Goal: Information Seeking & Learning: Check status

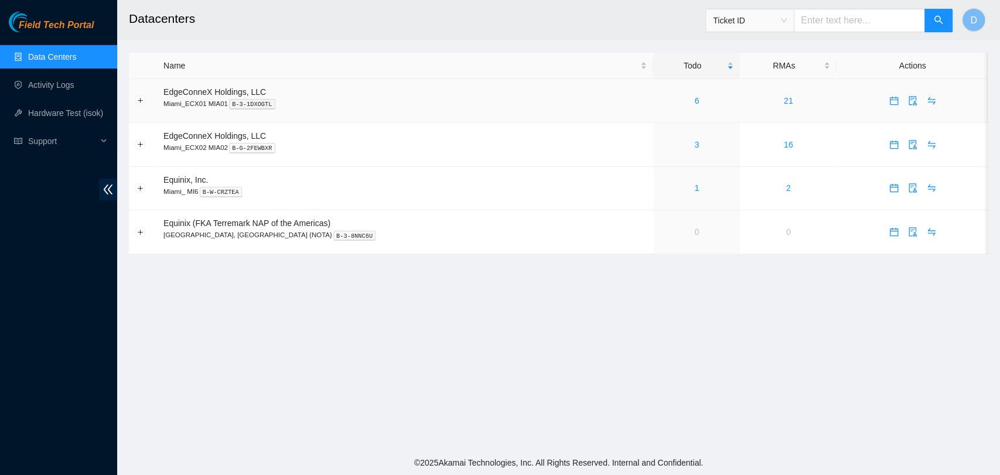
click at [660, 105] on div "6" at bounding box center [697, 100] width 74 height 13
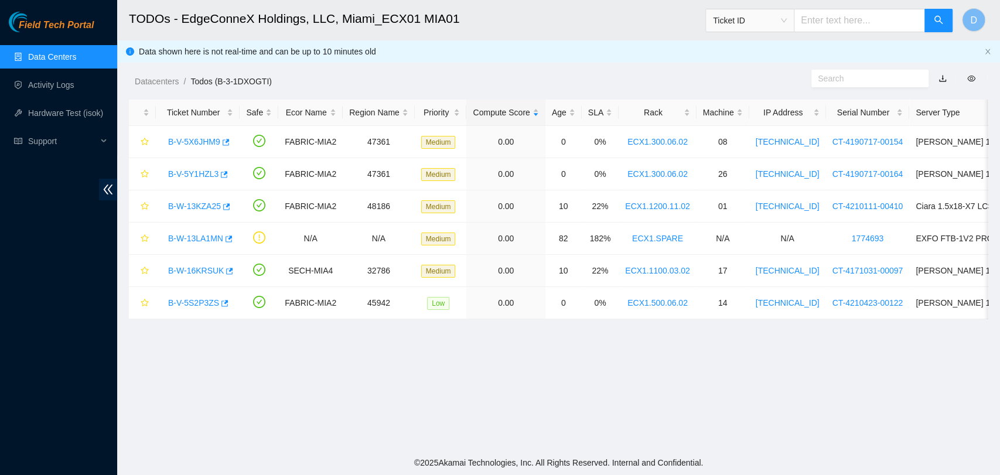
click at [76, 55] on link "Data Centers" at bounding box center [52, 56] width 48 height 9
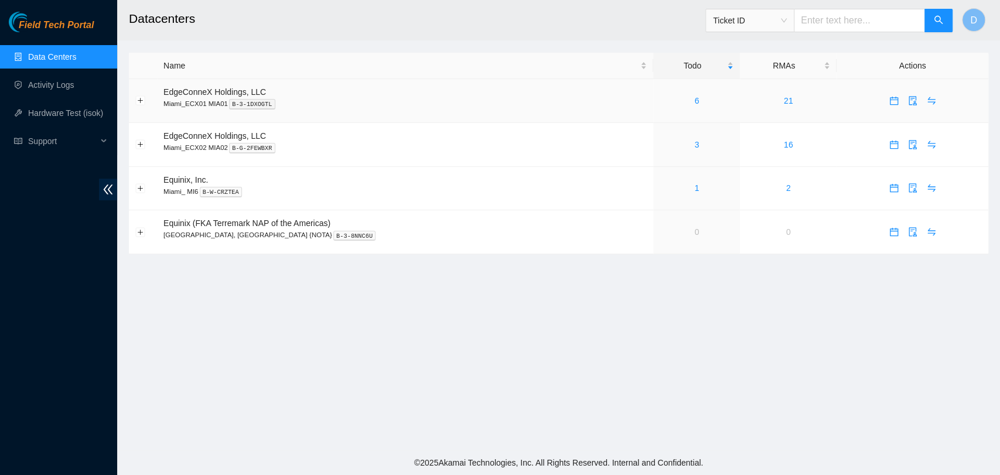
click at [665, 111] on td "6" at bounding box center [696, 101] width 87 height 44
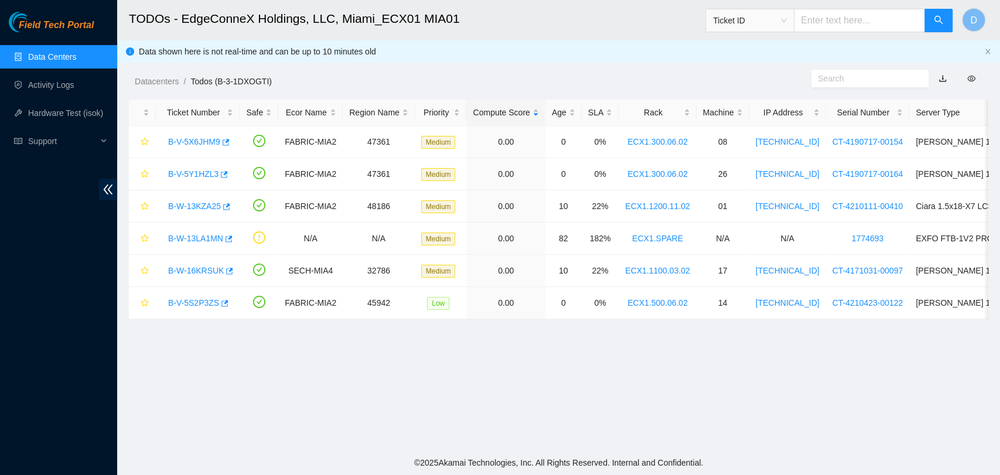
click at [33, 52] on link "Data Centers" at bounding box center [52, 56] width 48 height 9
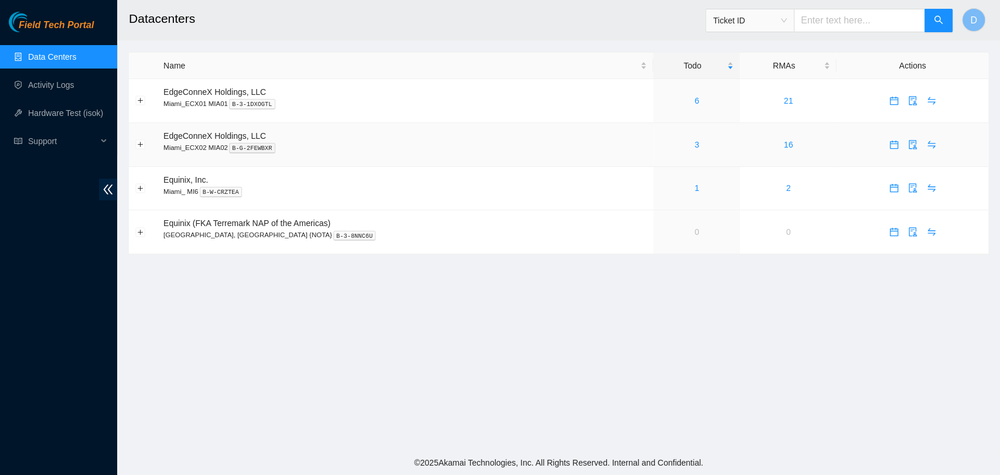
click at [653, 137] on td "3" at bounding box center [696, 145] width 87 height 44
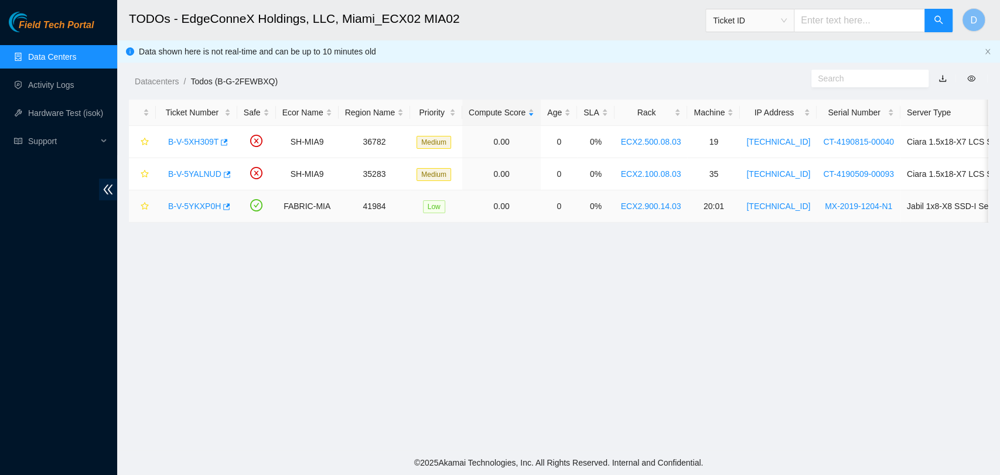
click at [190, 205] on link "B-V-5YKXP0H" at bounding box center [194, 205] width 53 height 9
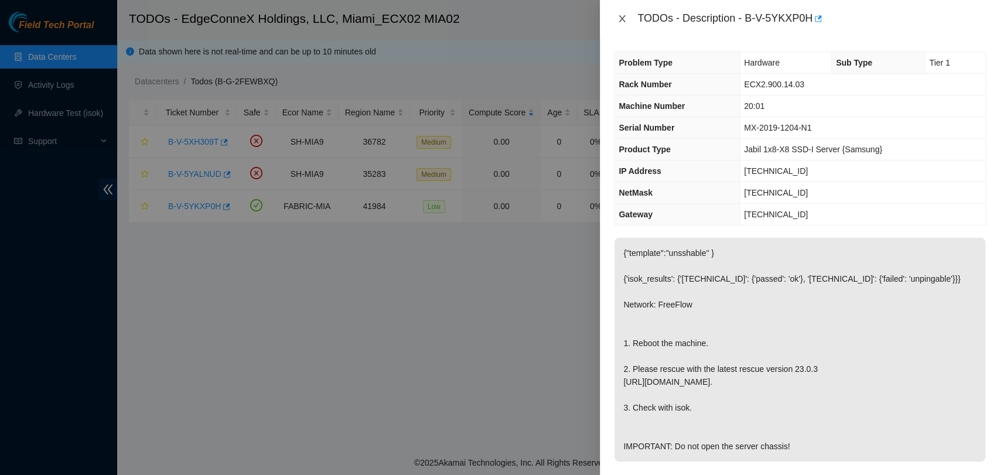
click at [626, 13] on div "TODOs - Description - B-V-5YKXP0H" at bounding box center [800, 18] width 372 height 19
click at [621, 22] on icon "close" at bounding box center [621, 18] width 9 height 9
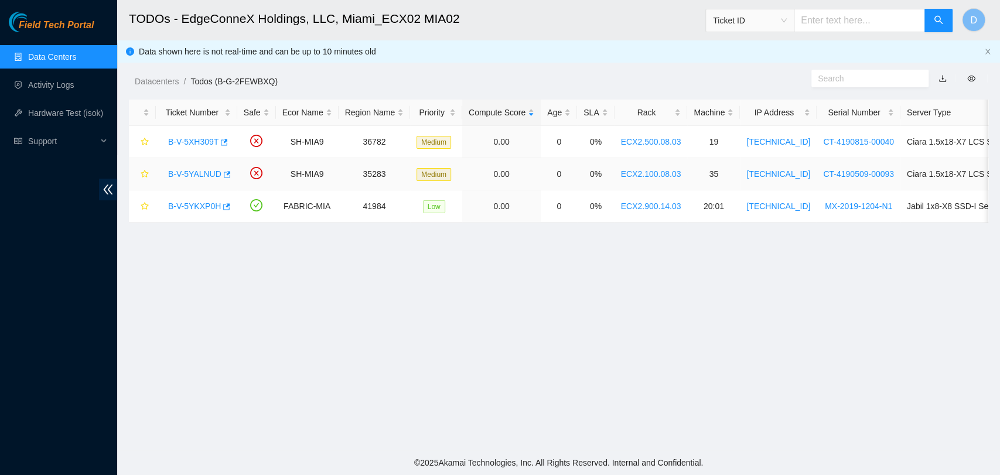
click at [190, 175] on link "B-V-5YALNUD" at bounding box center [194, 173] width 53 height 9
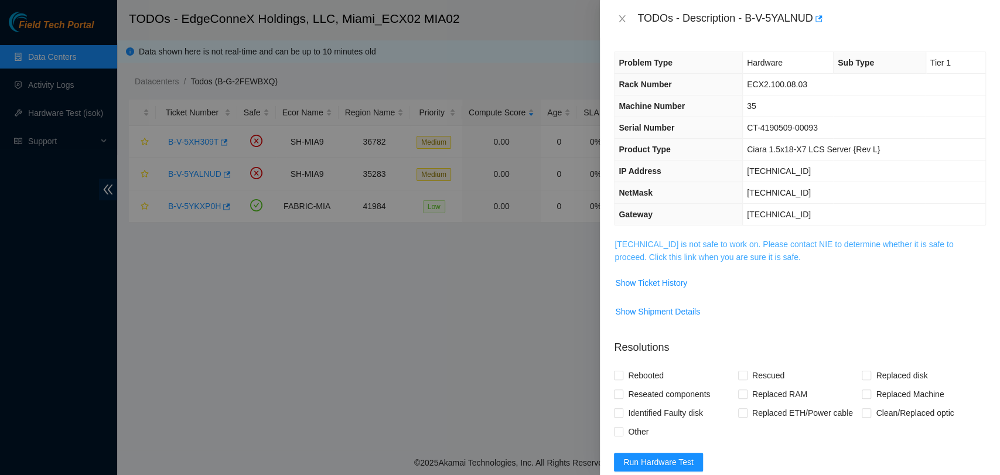
click at [670, 240] on link "[TECHNICAL_ID] is not safe to work on. Please contact NIE to determine whether …" at bounding box center [783, 251] width 339 height 22
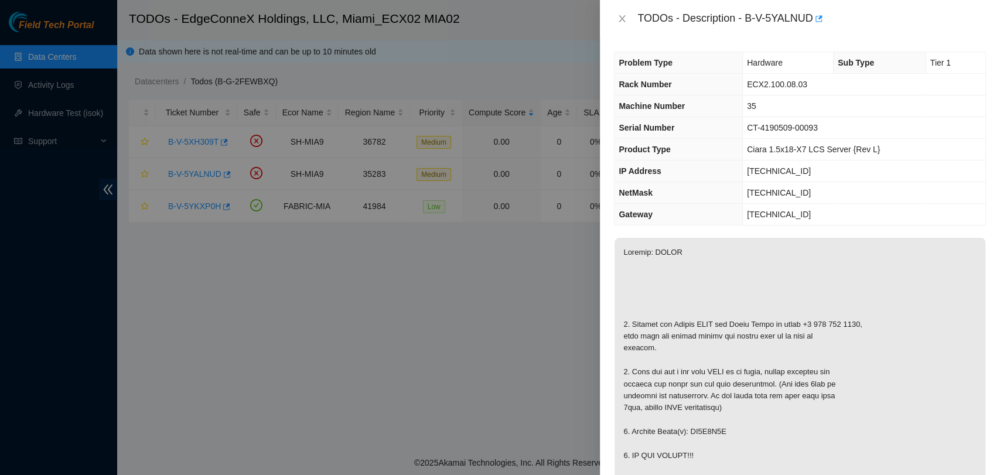
click at [619, 25] on div "TODOs - Description - B-V-5YALNUD" at bounding box center [800, 18] width 372 height 19
click at [619, 20] on icon "close" at bounding box center [621, 18] width 9 height 9
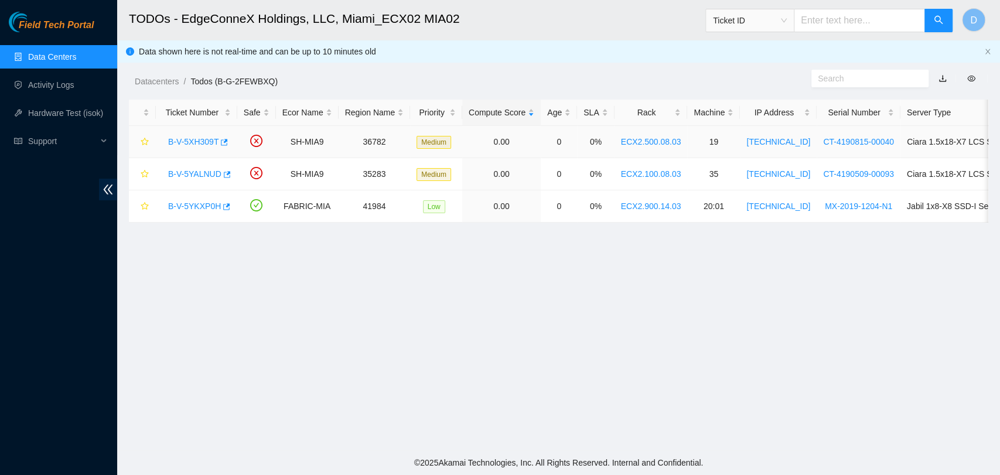
click at [182, 142] on link "B-V-5XH309T" at bounding box center [193, 141] width 50 height 9
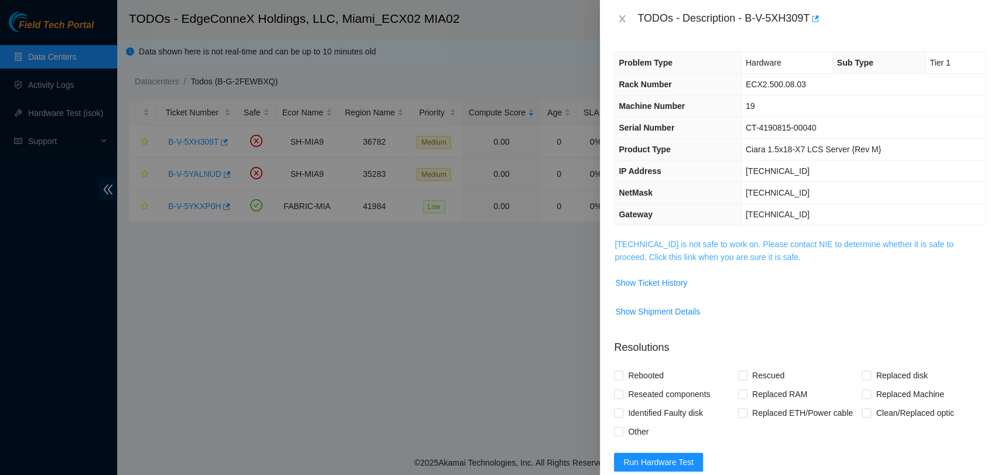
click at [645, 245] on link "[TECHNICAL_ID] is not safe to work on. Please contact NIE to determine whether …" at bounding box center [783, 251] width 339 height 22
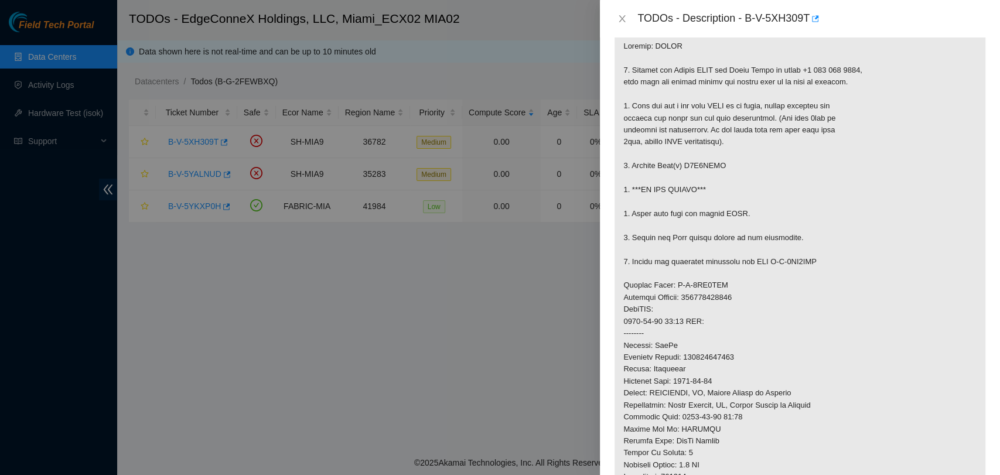
scroll to position [260, 0]
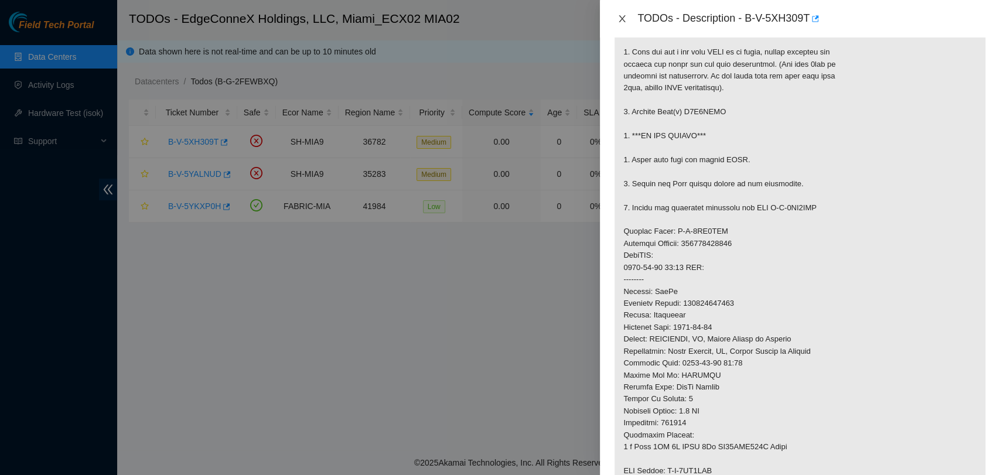
click at [617, 19] on button "Close" at bounding box center [622, 18] width 16 height 11
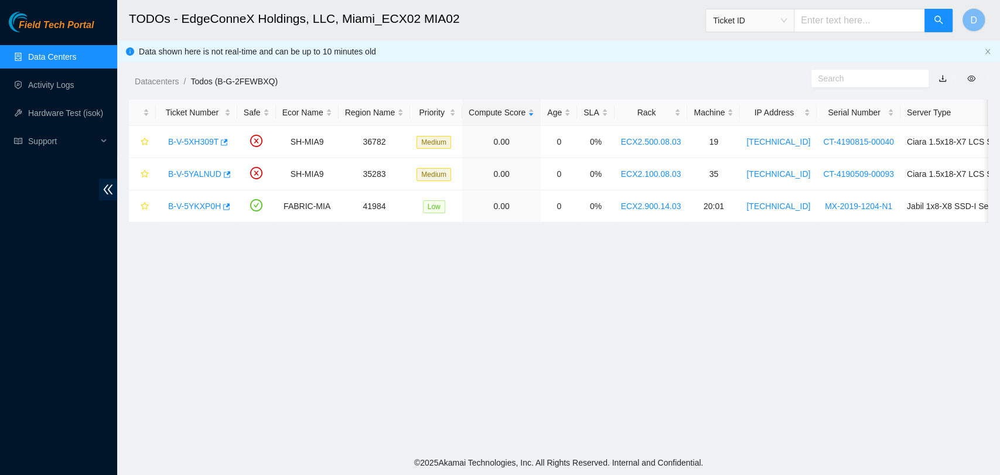
scroll to position [192, 0]
click at [69, 142] on span "Support" at bounding box center [62, 140] width 69 height 23
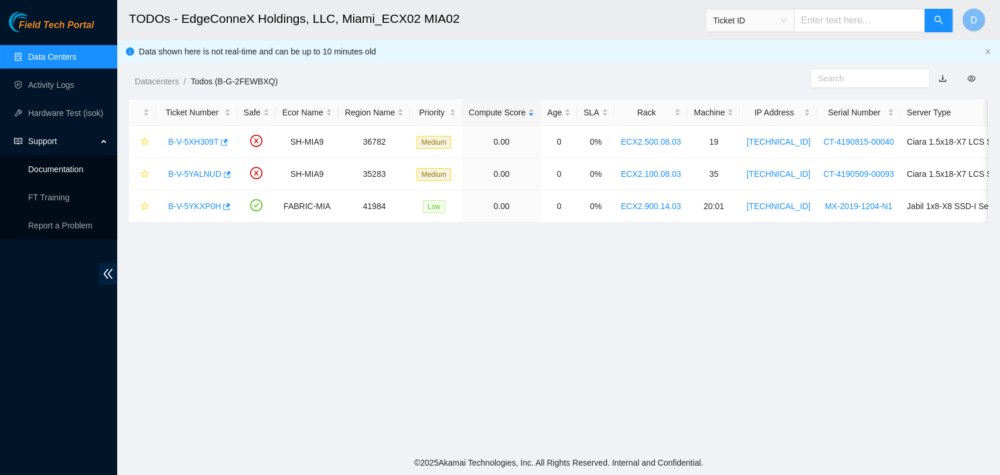
click at [60, 174] on link "Documentation" at bounding box center [55, 169] width 55 height 9
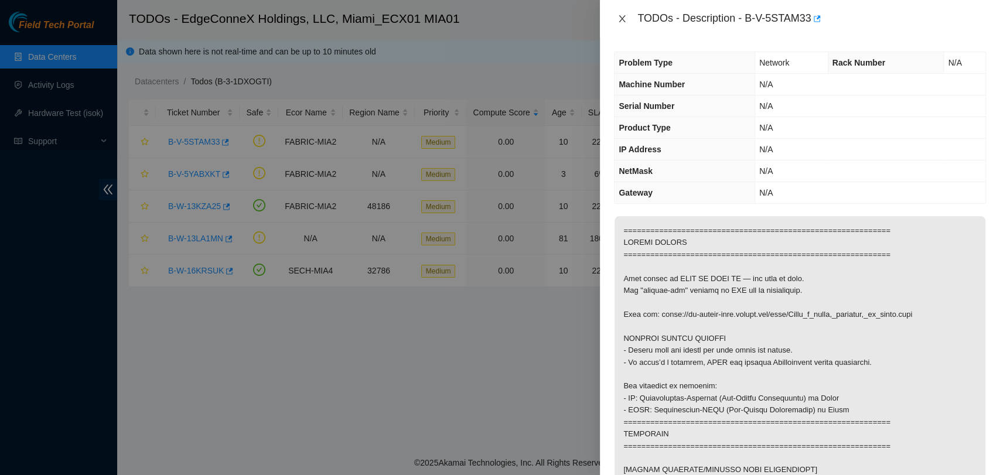
click at [624, 14] on icon "close" at bounding box center [621, 18] width 9 height 9
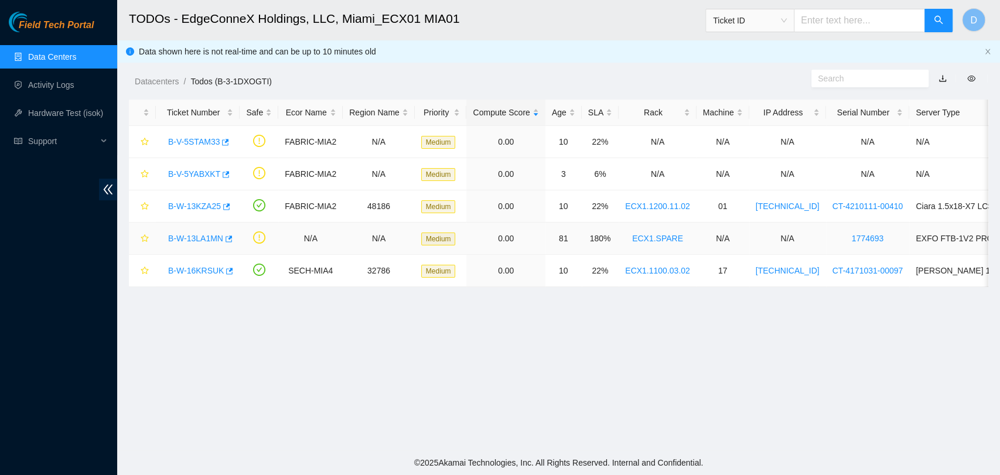
click at [192, 231] on div "B-W-13LA1MN" at bounding box center [197, 238] width 71 height 19
click at [199, 235] on link "B-W-13LA1MN" at bounding box center [195, 238] width 55 height 9
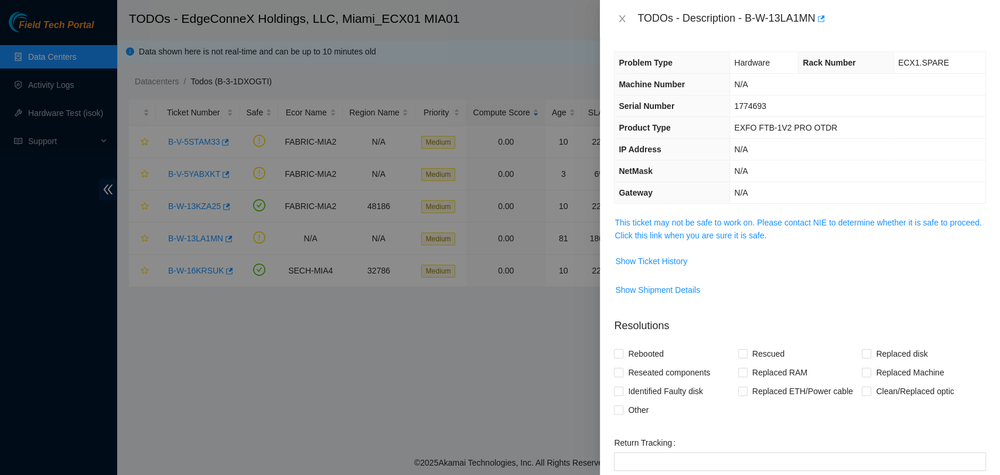
click at [671, 227] on span "This ticket may not be safe to work on. Please contact NIE to determine whether…" at bounding box center [799, 229] width 371 height 26
click at [684, 222] on link "This ticket may not be safe to work on. Please contact NIE to determine whether…" at bounding box center [797, 229] width 367 height 22
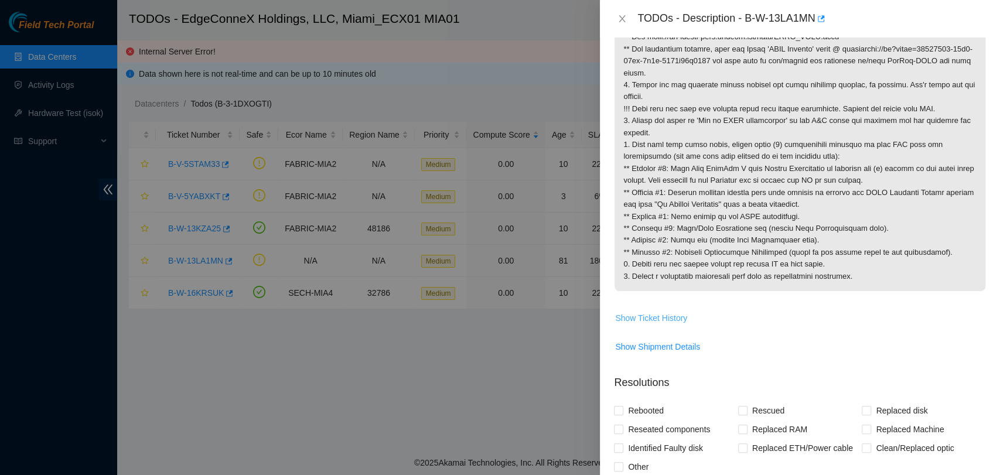
scroll to position [260, 0]
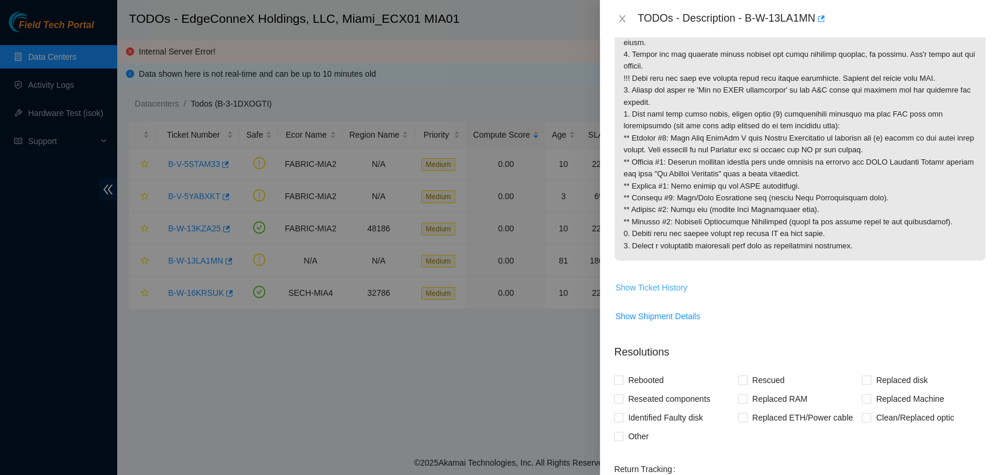
click at [669, 287] on span "Show Ticket History" at bounding box center [651, 287] width 72 height 13
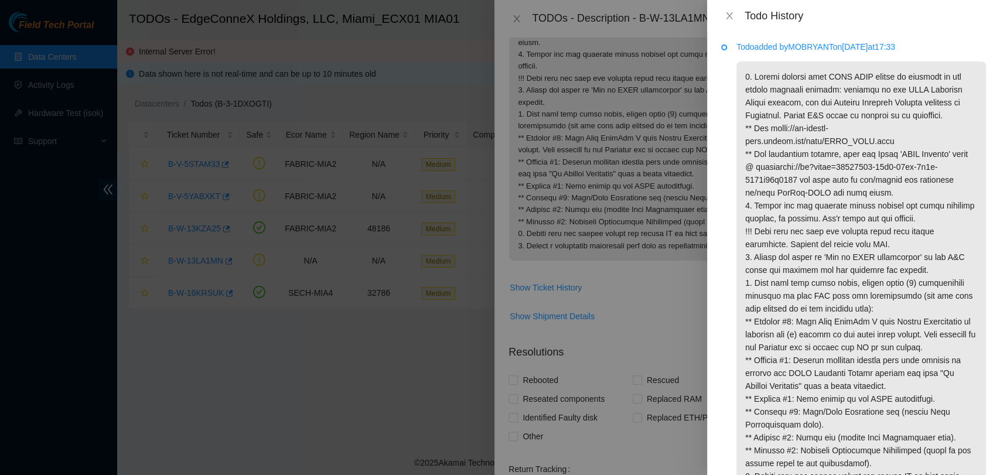
scroll to position [0, 0]
drag, startPoint x: 778, startPoint y: 167, endPoint x: 817, endPoint y: 187, distance: 43.5
click at [817, 187] on p at bounding box center [861, 291] width 250 height 456
copy p "webexteams://im?space=03641500-33e6-11ef-8c2b-1588d59f5000"
